Goal: Task Accomplishment & Management: Complete application form

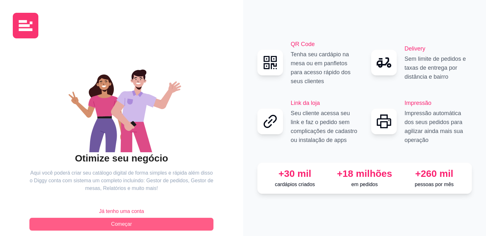
click at [185, 224] on button "Começar" at bounding box center [121, 223] width 184 height 13
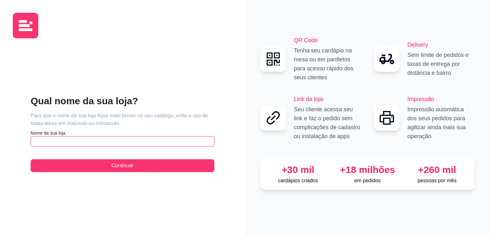
click at [167, 138] on input "text" at bounding box center [123, 141] width 184 height 10
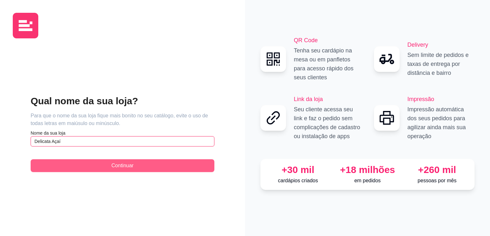
type input "Delicata Açaí"
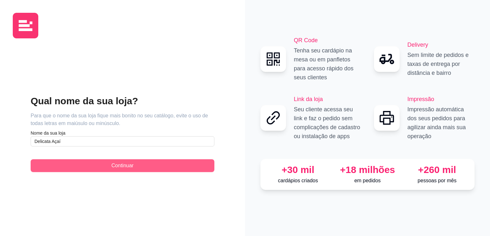
click at [141, 167] on button "Continuar" at bounding box center [123, 165] width 184 height 13
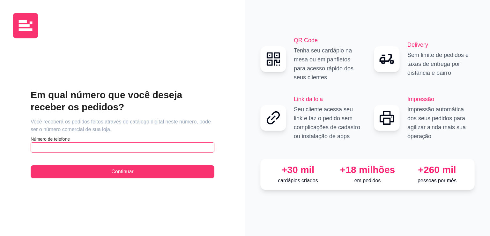
click at [144, 150] on input "text" at bounding box center [123, 147] width 184 height 10
type input "[PHONE_NUMBER]"
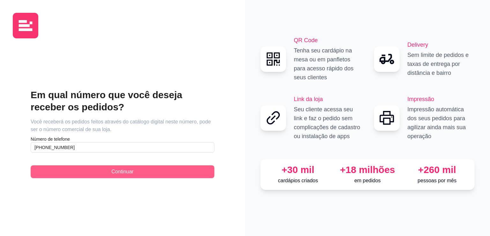
click at [133, 168] on span "Continuar" at bounding box center [122, 172] width 22 height 8
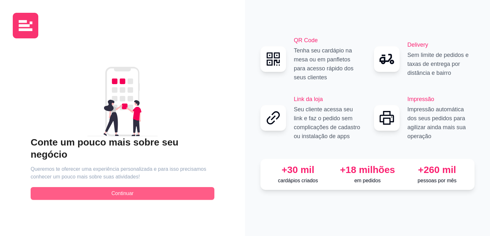
click at [130, 189] on span "Continuar" at bounding box center [122, 193] width 22 height 8
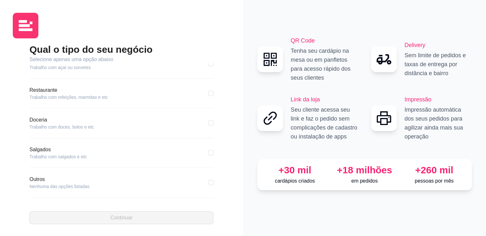
scroll to position [1, 0]
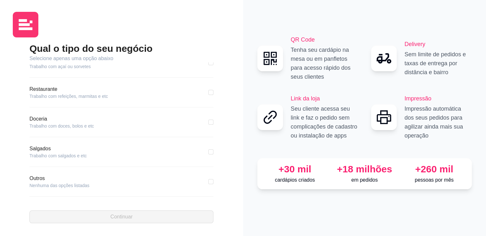
click at [149, 178] on div "Outros Nenhuma das opções listadas" at bounding box center [121, 181] width 184 height 14
click at [208, 182] on input "checkbox" at bounding box center [210, 181] width 5 height 5
checkbox input "true"
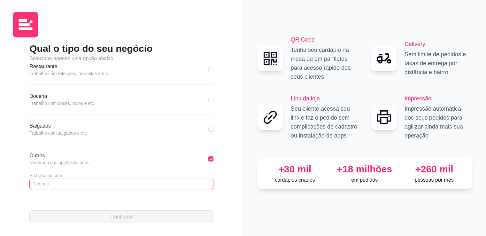
click at [135, 185] on input "text" at bounding box center [121, 183] width 184 height 10
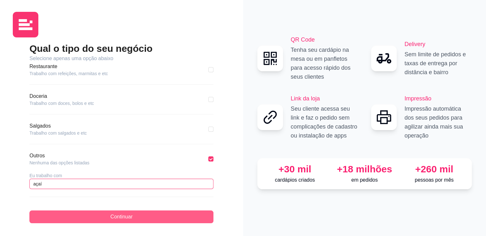
type input "açaí"
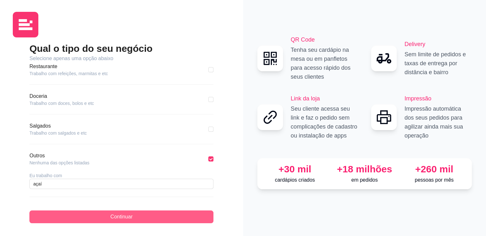
click at [133, 213] on button "Continuar" at bounding box center [121, 216] width 184 height 13
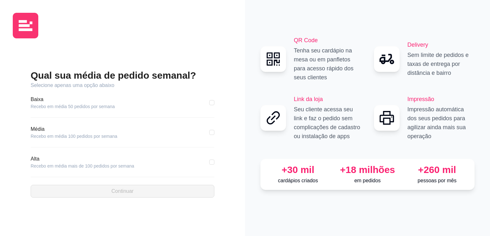
click at [129, 106] on div "Baixa Recebo em média 50 pedidos por semana" at bounding box center [123, 102] width 184 height 14
click at [216, 104] on div "Qual sua média de pedido semanal? Selecione apenas uma opção abaixo [GEOGRAPHIC…" at bounding box center [123, 132] width 220 height 179
click at [213, 104] on input "checkbox" at bounding box center [211, 102] width 5 height 5
checkbox input "true"
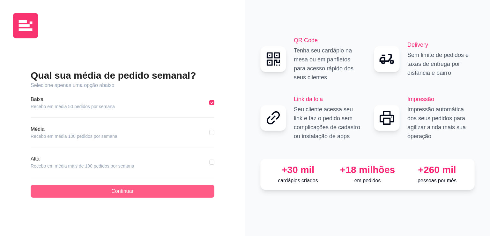
click at [167, 189] on button "Continuar" at bounding box center [123, 191] width 184 height 13
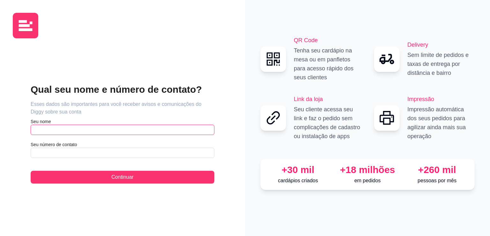
click at [148, 131] on input "text" at bounding box center [123, 130] width 184 height 10
type input "Rosemere"
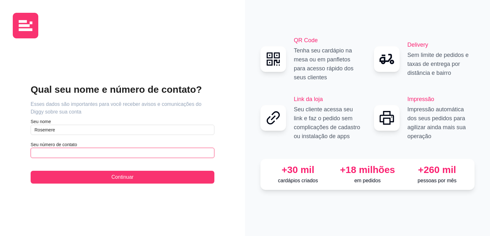
click at [130, 151] on input "text" at bounding box center [123, 153] width 184 height 10
type input "[PHONE_NUMBER]"
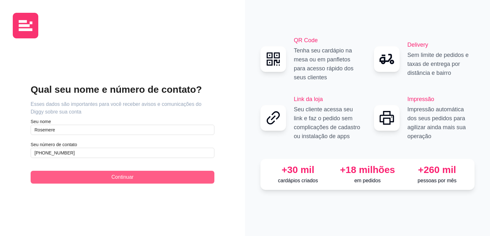
click at [129, 173] on span "Continuar" at bounding box center [122, 177] width 22 height 8
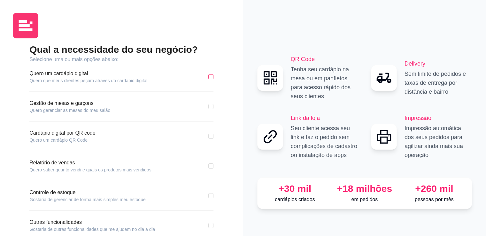
click at [209, 79] on label at bounding box center [210, 76] width 5 height 7
click at [209, 79] on input "checkbox" at bounding box center [210, 76] width 5 height 5
checkbox input "true"
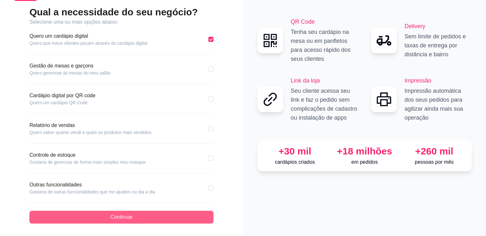
click at [158, 218] on button "Continuar" at bounding box center [121, 216] width 184 height 13
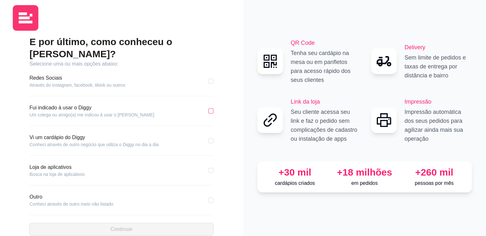
click at [213, 108] on input "checkbox" at bounding box center [210, 110] width 5 height 5
checkbox input "true"
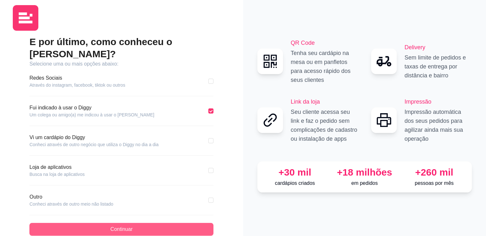
click at [133, 223] on button "Continuar" at bounding box center [121, 229] width 184 height 13
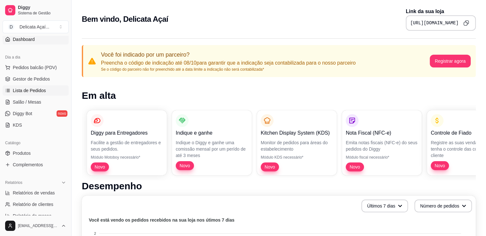
scroll to position [69, 0]
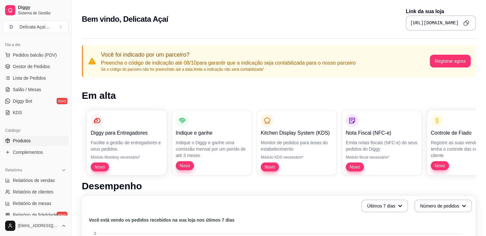
click at [36, 142] on link "Produtos" at bounding box center [36, 140] width 66 height 10
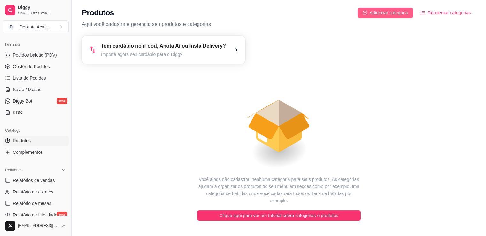
click at [373, 17] on button "Adicionar categoria" at bounding box center [385, 13] width 56 height 10
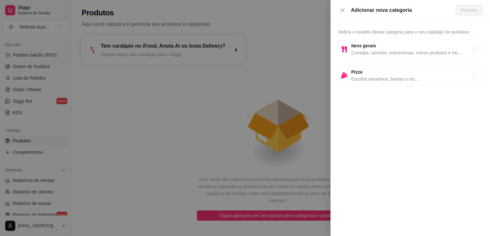
click at [395, 51] on span "Comidas, lanches, sobremesas, outros produtos e etc..." at bounding box center [412, 52] width 121 height 7
radio input "true"
click at [464, 11] on span "Próximo" at bounding box center [469, 10] width 16 height 7
